Goal: Task Accomplishment & Management: Manage account settings

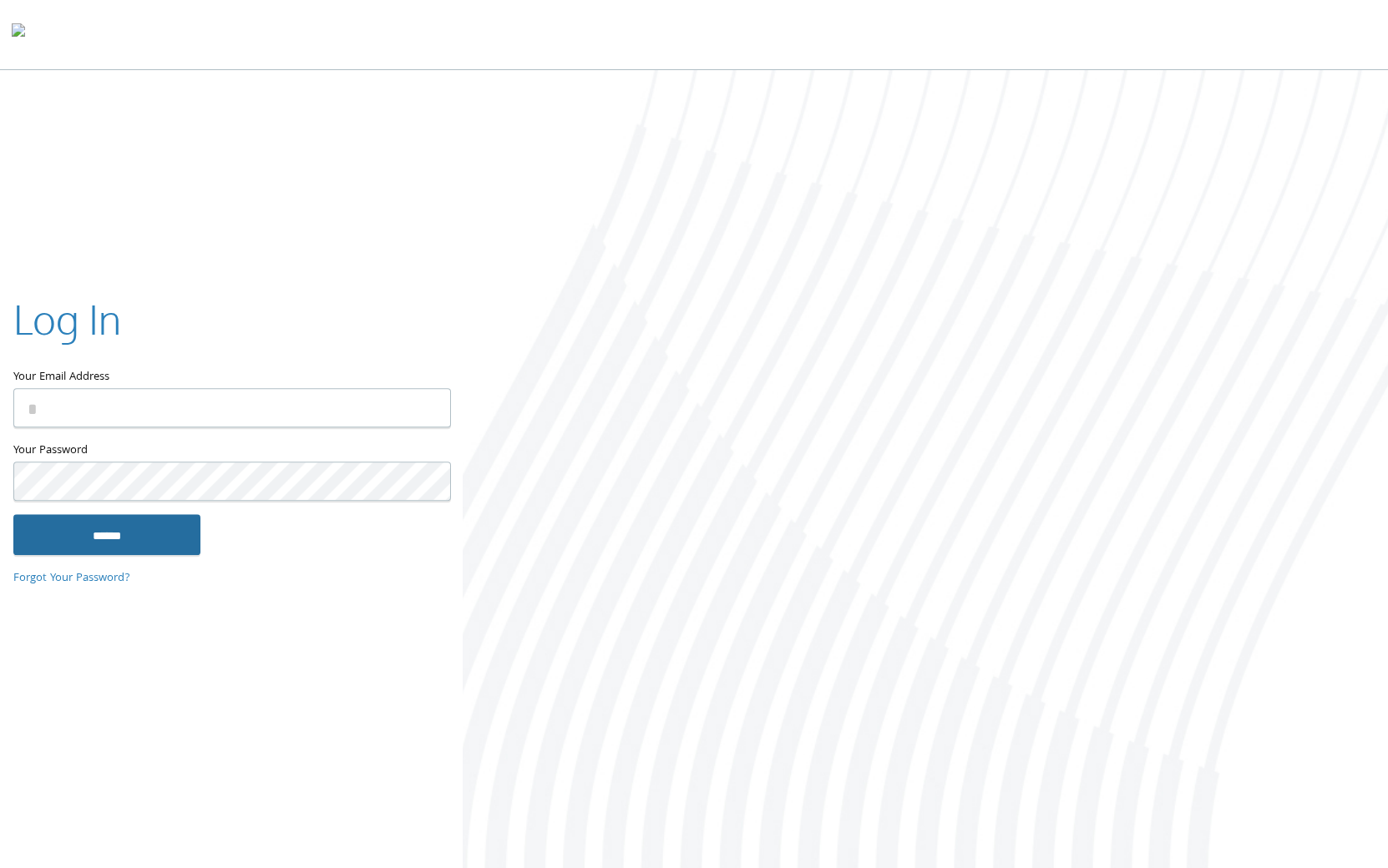
type input "**********"
click at [147, 540] on input "******" at bounding box center [106, 534] width 187 height 40
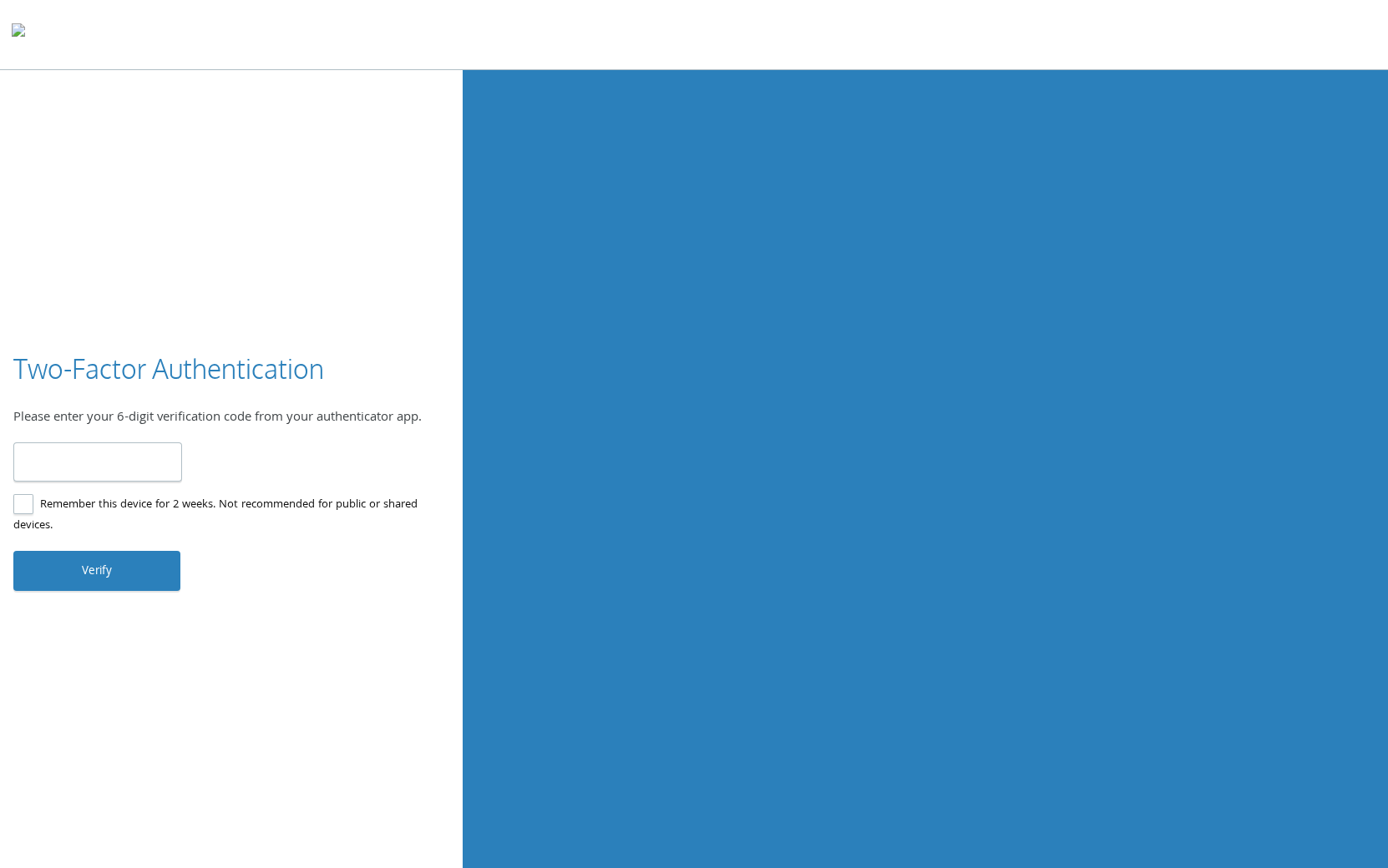
type input "******"
